Goal: Navigation & Orientation: Find specific page/section

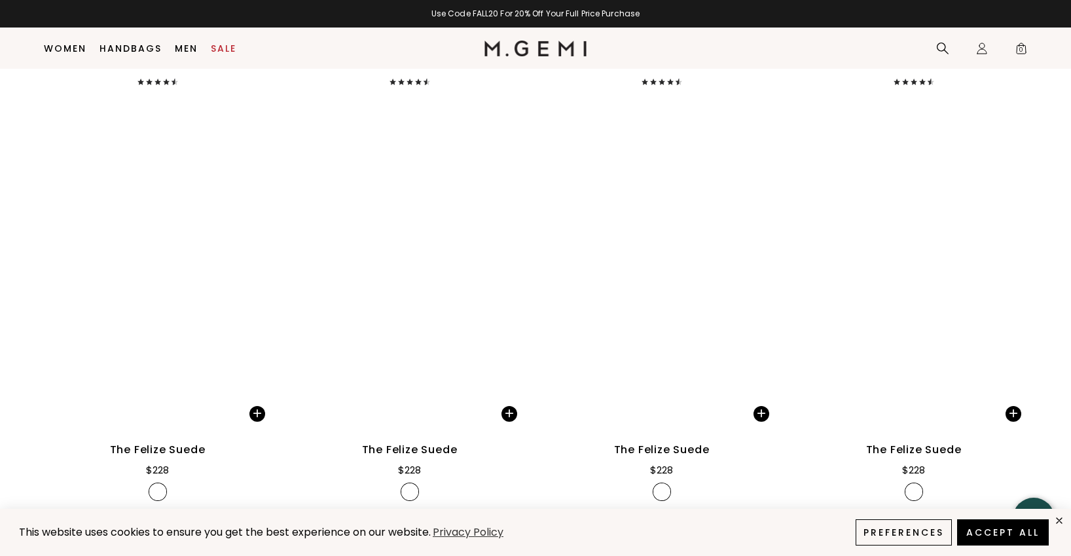
scroll to position [3379, 0]
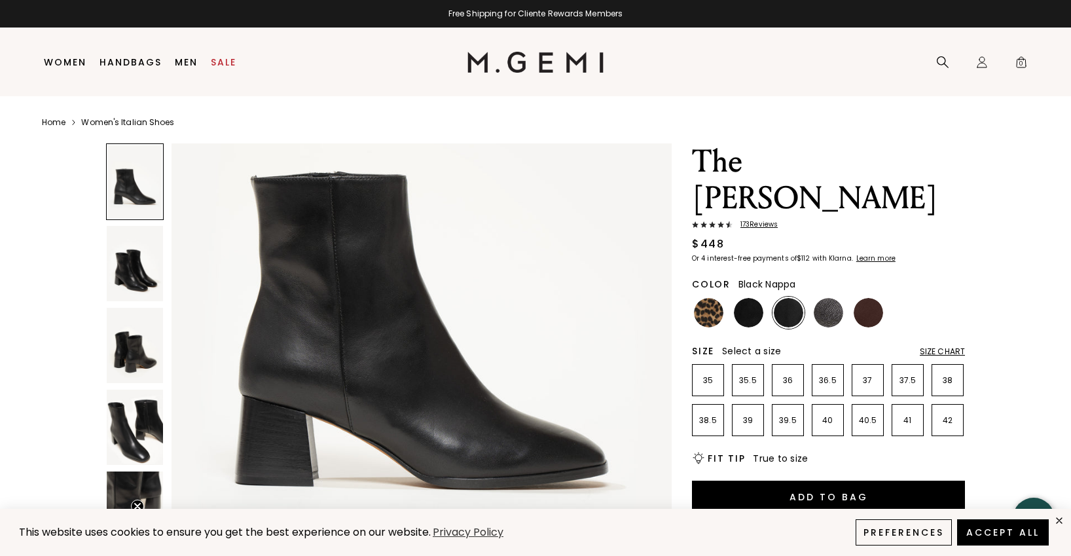
scroll to position [196, 0]
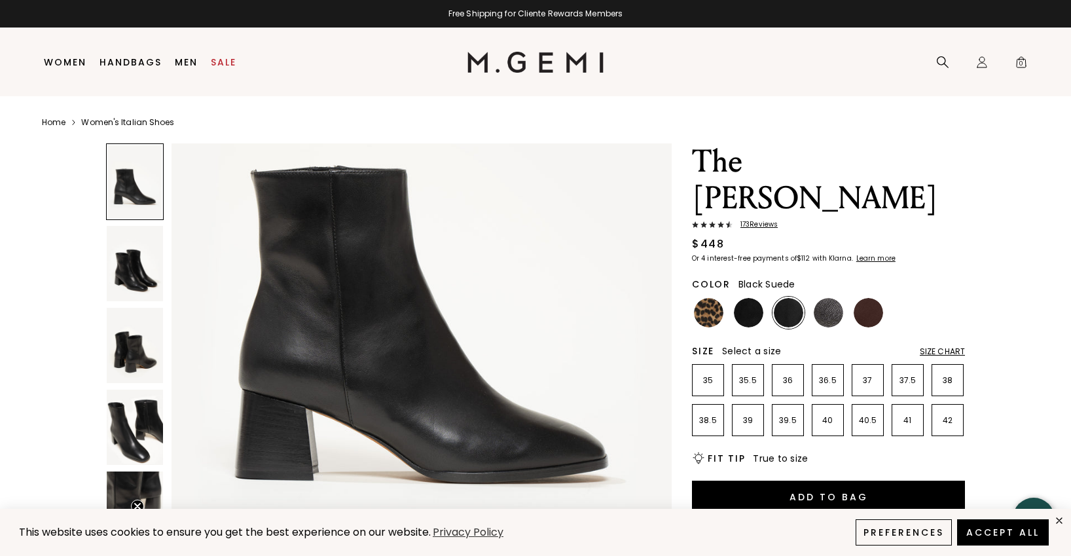
click at [748, 298] on img at bounding box center [748, 312] width 29 height 29
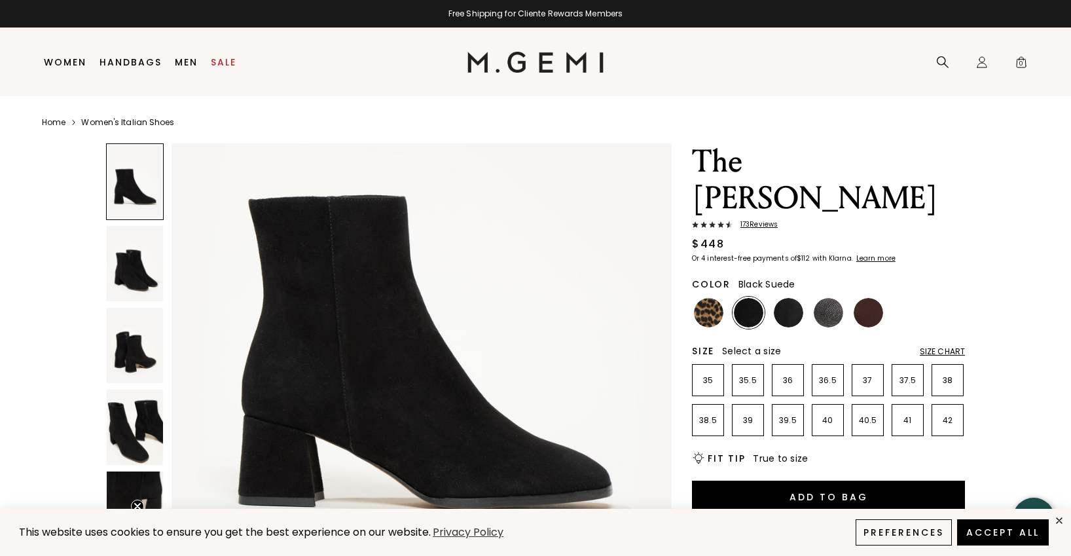
scroll to position [393, 0]
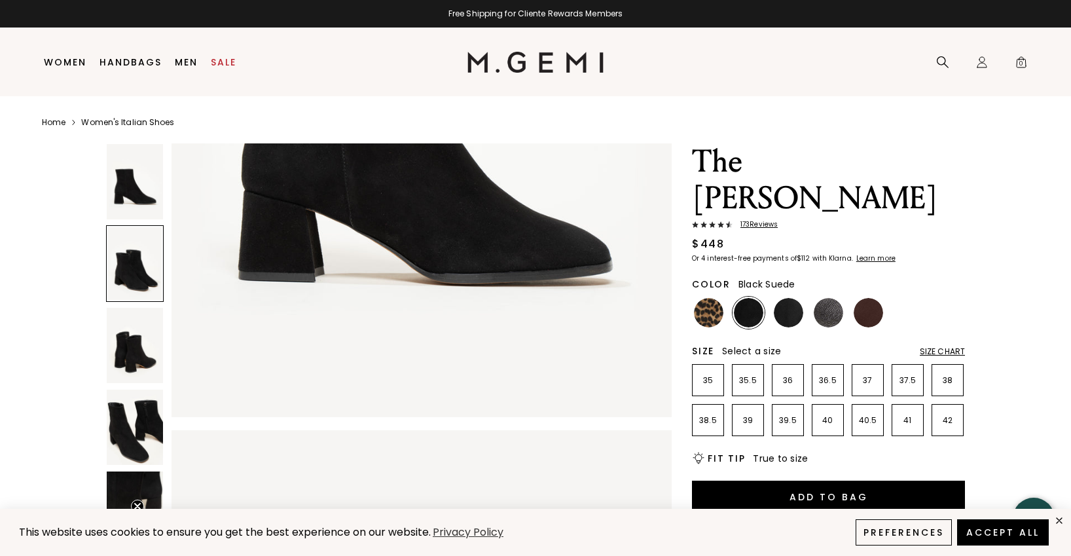
click at [164, 380] on div at bounding box center [389, 476] width 566 height 667
click at [139, 450] on img at bounding box center [135, 427] width 56 height 75
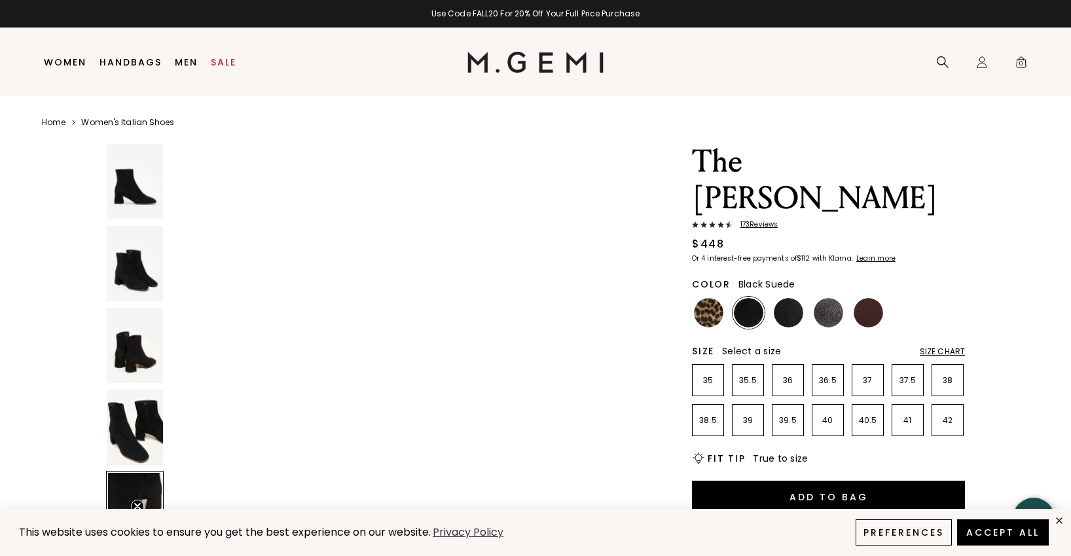
scroll to position [2393, 0]
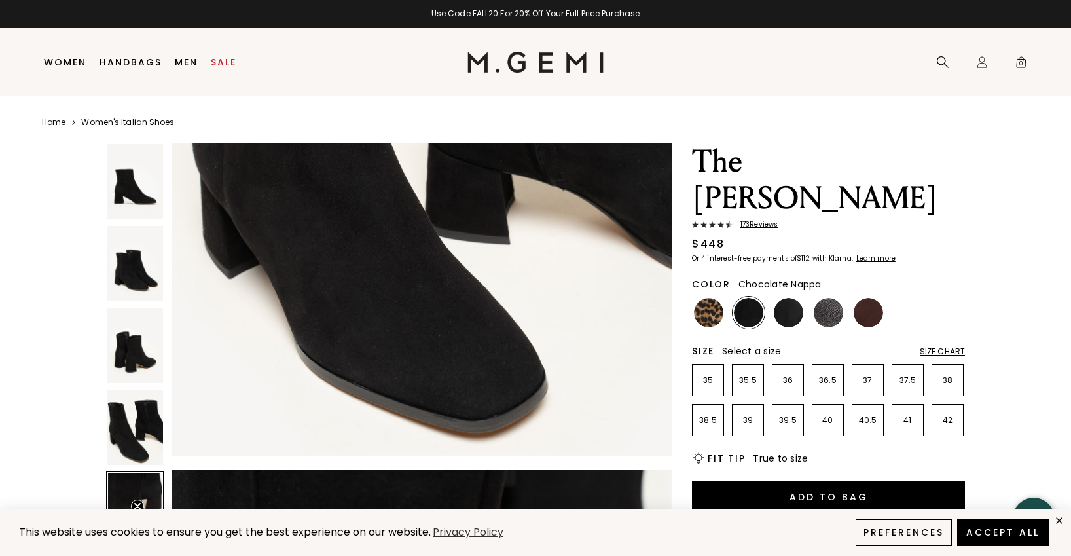
click at [872, 298] on img at bounding box center [868, 312] width 29 height 29
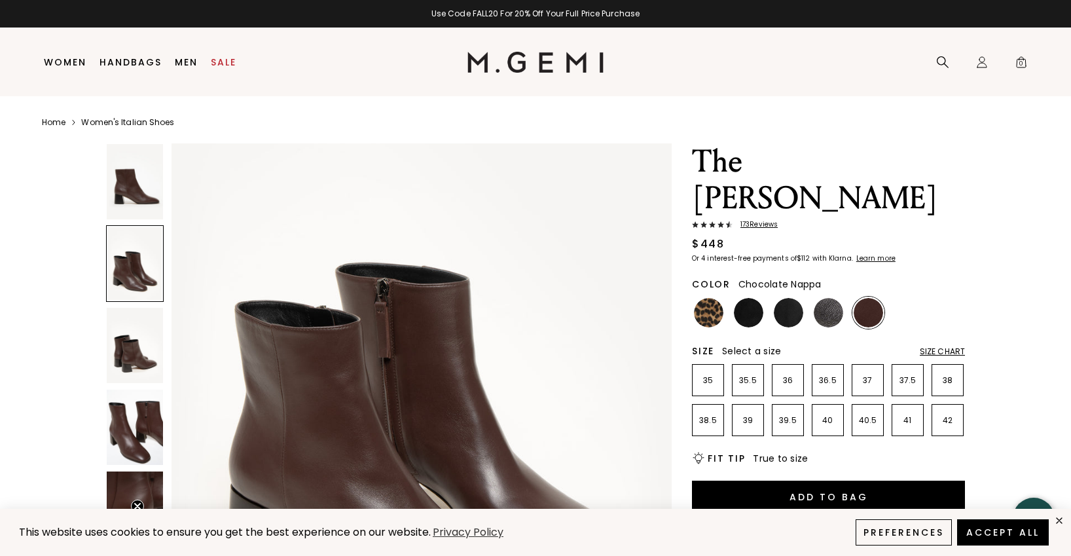
scroll to position [982, 0]
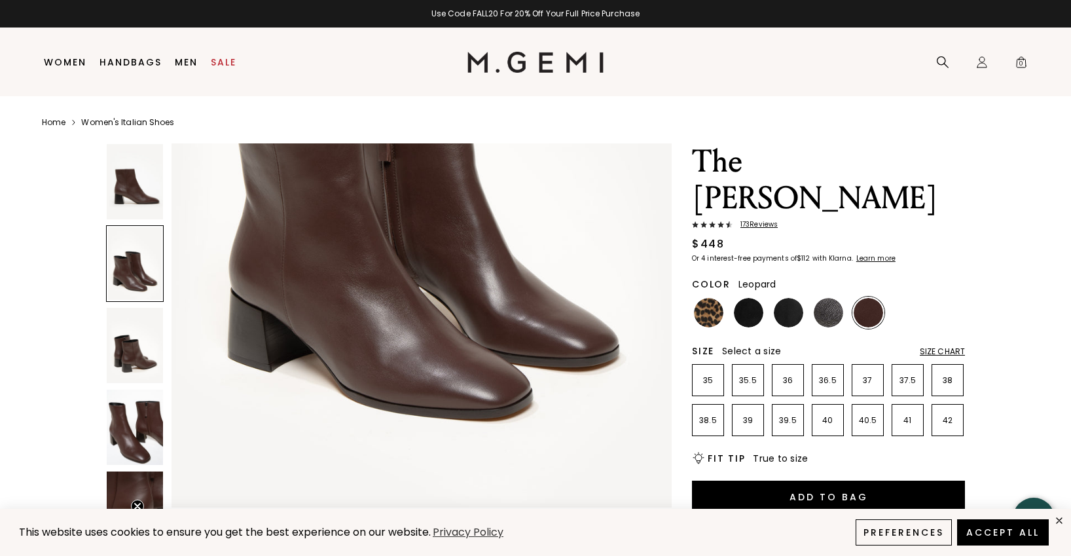
click at [722, 298] on img at bounding box center [708, 312] width 29 height 29
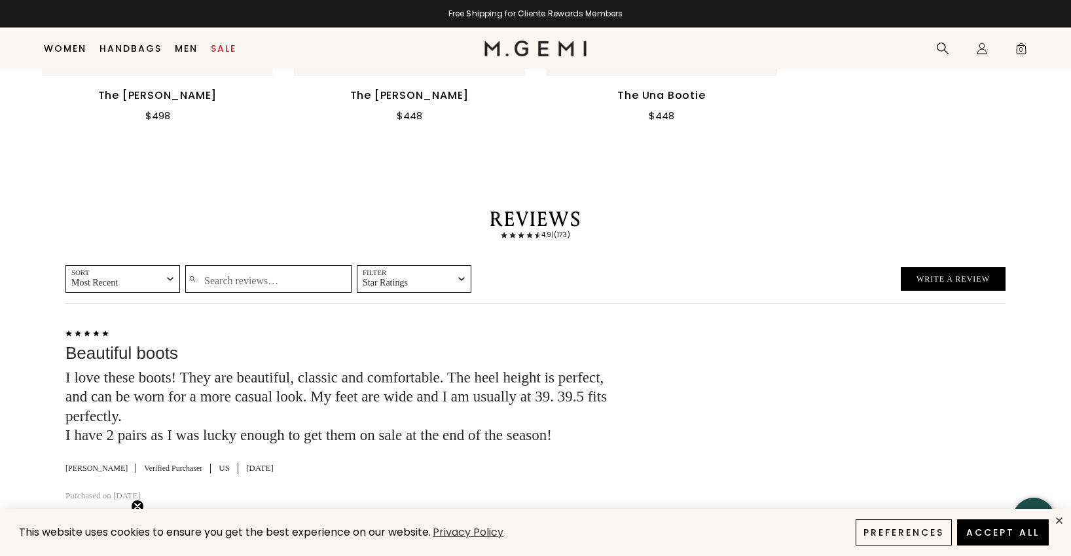
scroll to position [2525, 0]
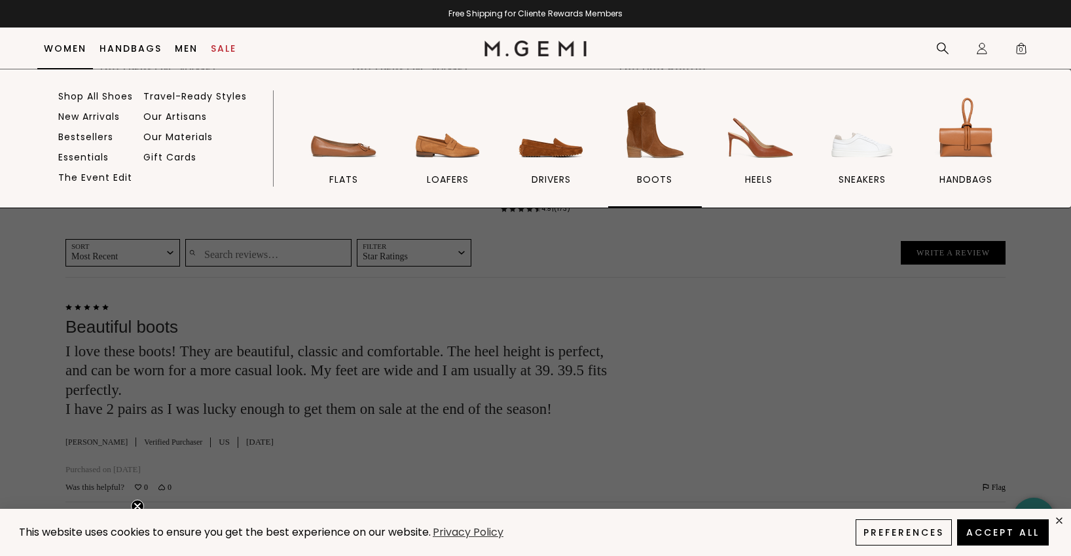
click at [655, 179] on span "BOOTS" at bounding box center [654, 180] width 35 height 12
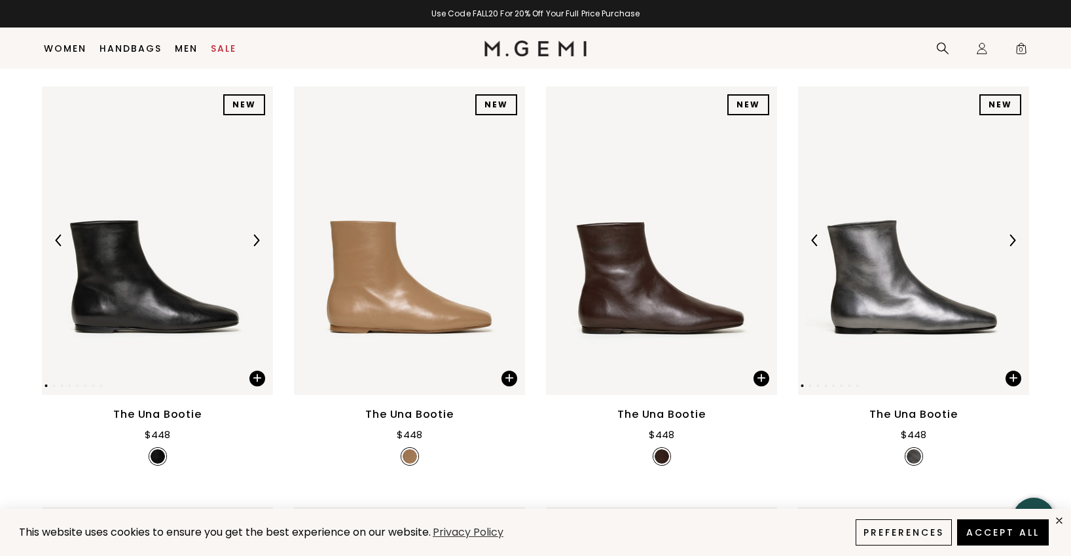
scroll to position [559, 0]
